Goal: Find specific page/section: Find specific page/section

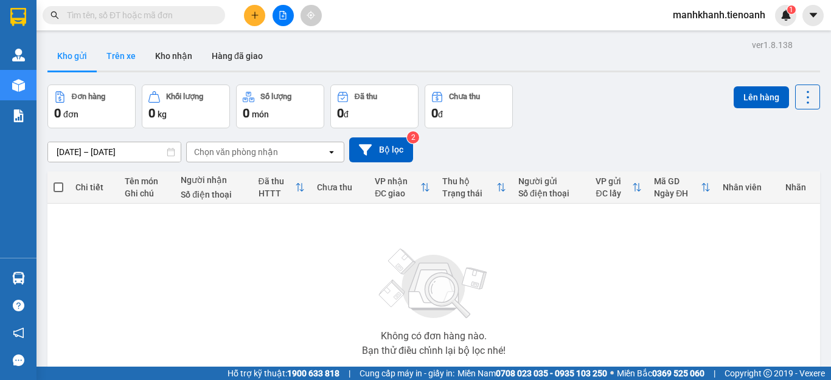
click at [119, 61] on button "Trên xe" at bounding box center [121, 55] width 49 height 29
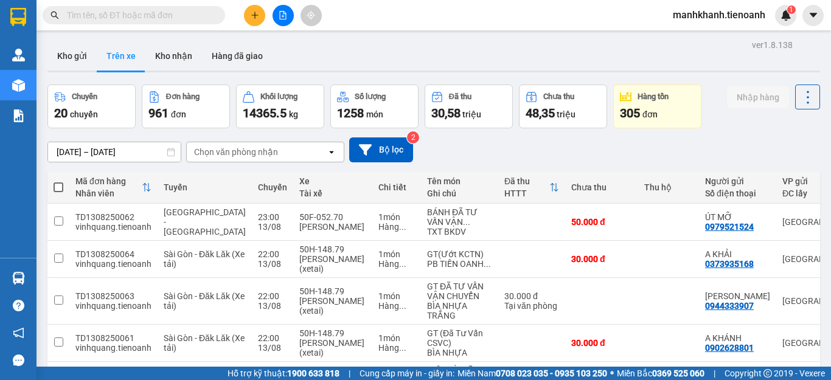
click at [225, 159] on div "Chọn văn phòng nhận" at bounding box center [257, 151] width 140 height 19
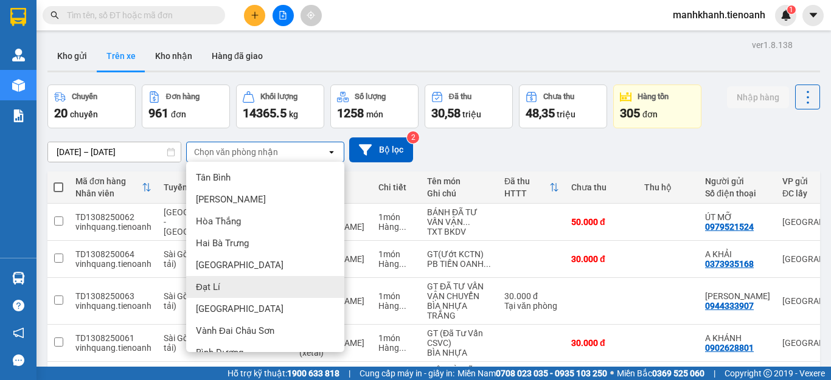
click at [231, 290] on div "Đạt Lí" at bounding box center [265, 287] width 158 height 22
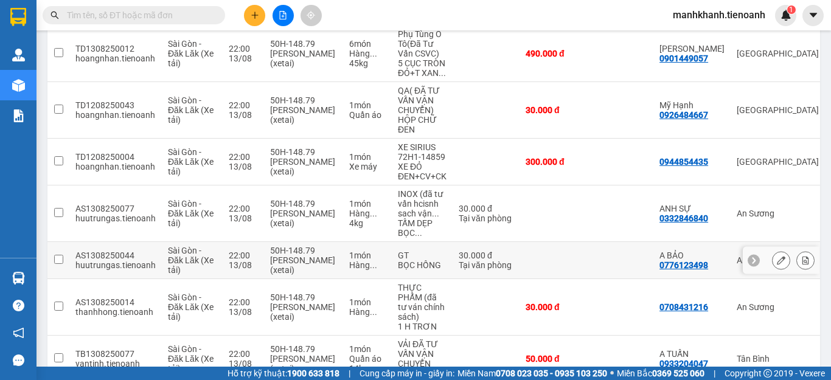
scroll to position [389, 0]
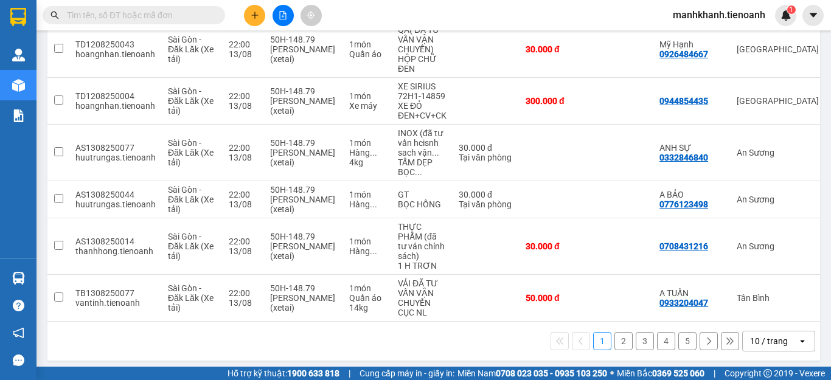
click at [763, 343] on div "10 / trang" at bounding box center [769, 340] width 55 height 19
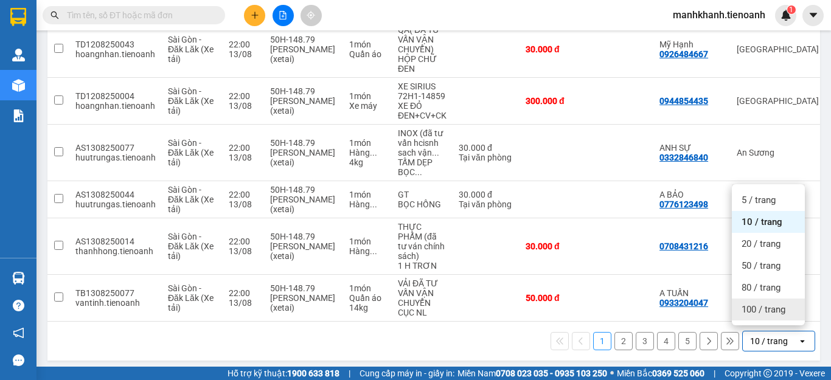
click at [764, 311] on span "100 / trang" at bounding box center [763, 309] width 44 height 12
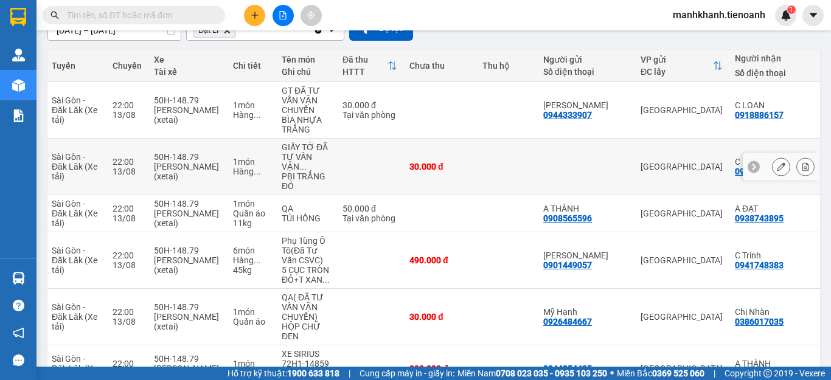
scroll to position [182, 0]
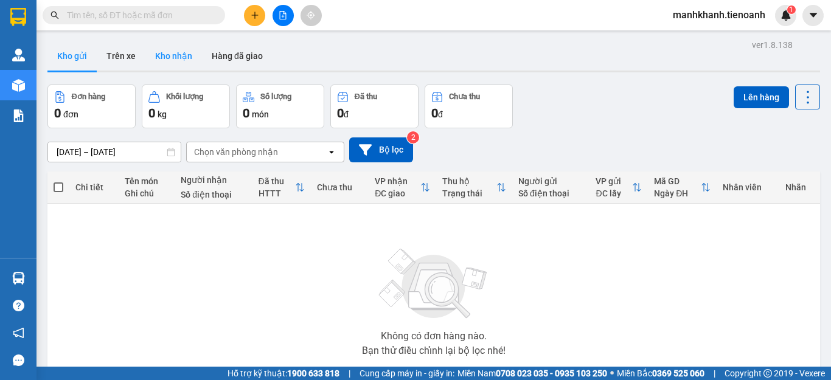
click at [170, 59] on button "Kho nhận" at bounding box center [173, 55] width 57 height 29
